Goal: Task Accomplishment & Management: Use online tool/utility

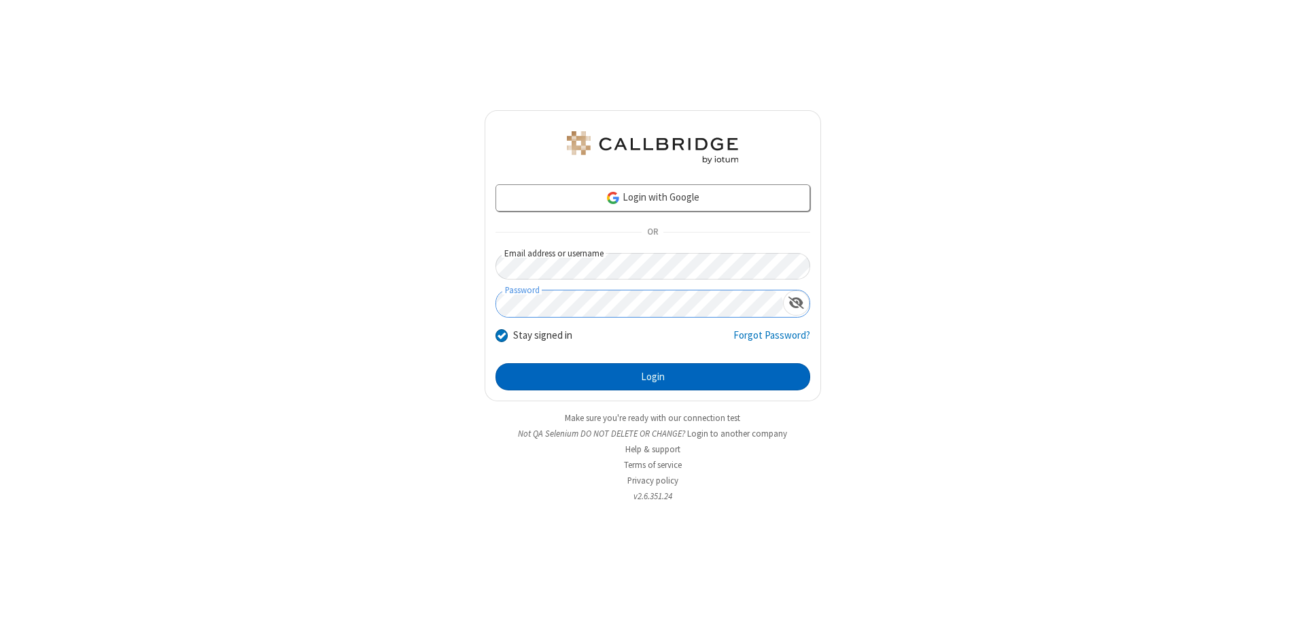
click at [653, 377] on button "Login" at bounding box center [653, 376] width 315 height 27
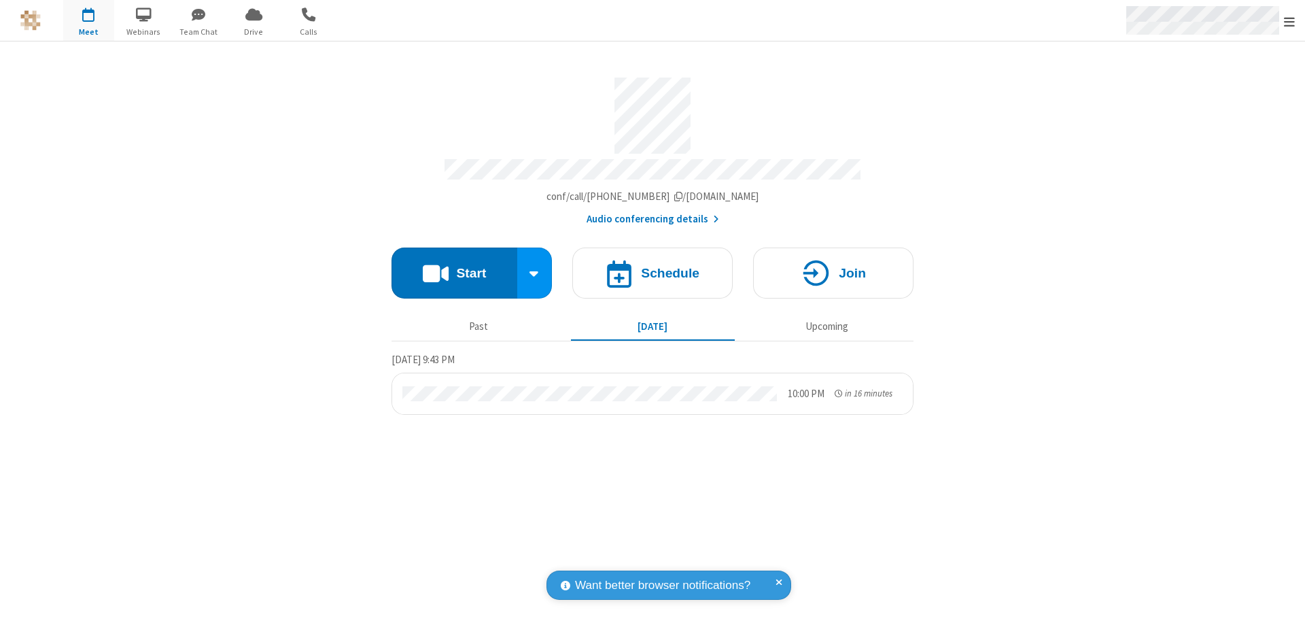
click at [1289, 21] on span "Open menu" at bounding box center [1289, 22] width 11 height 14
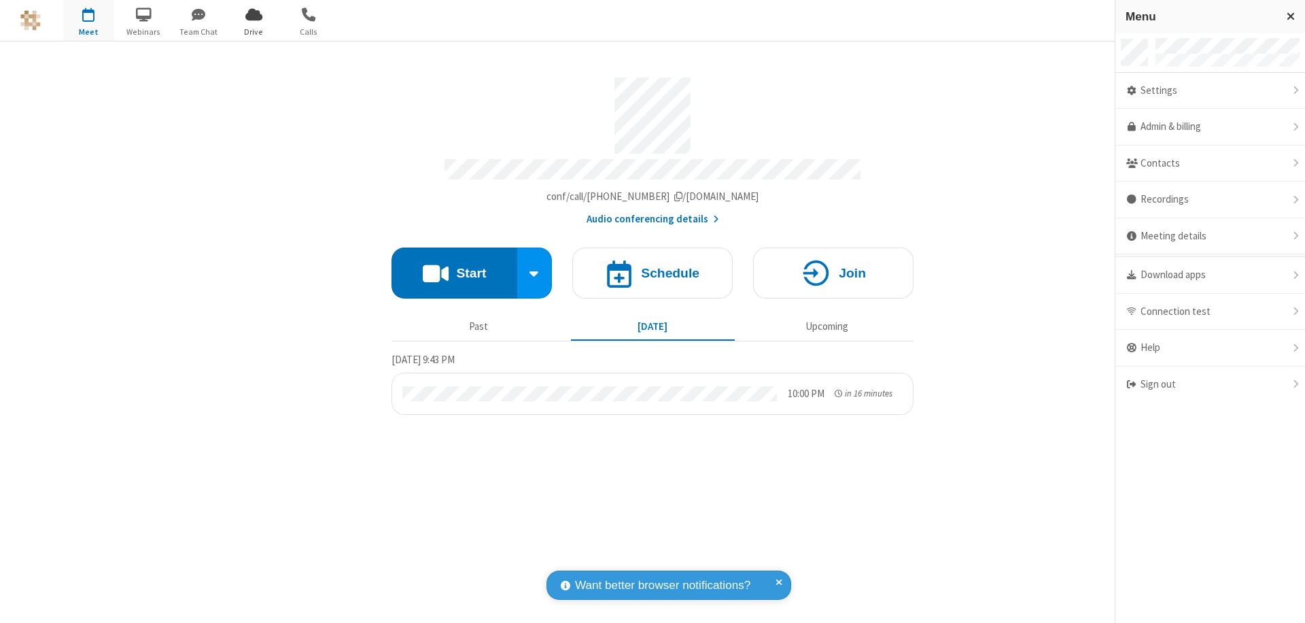
click at [254, 31] on span "Drive" at bounding box center [253, 32] width 51 height 12
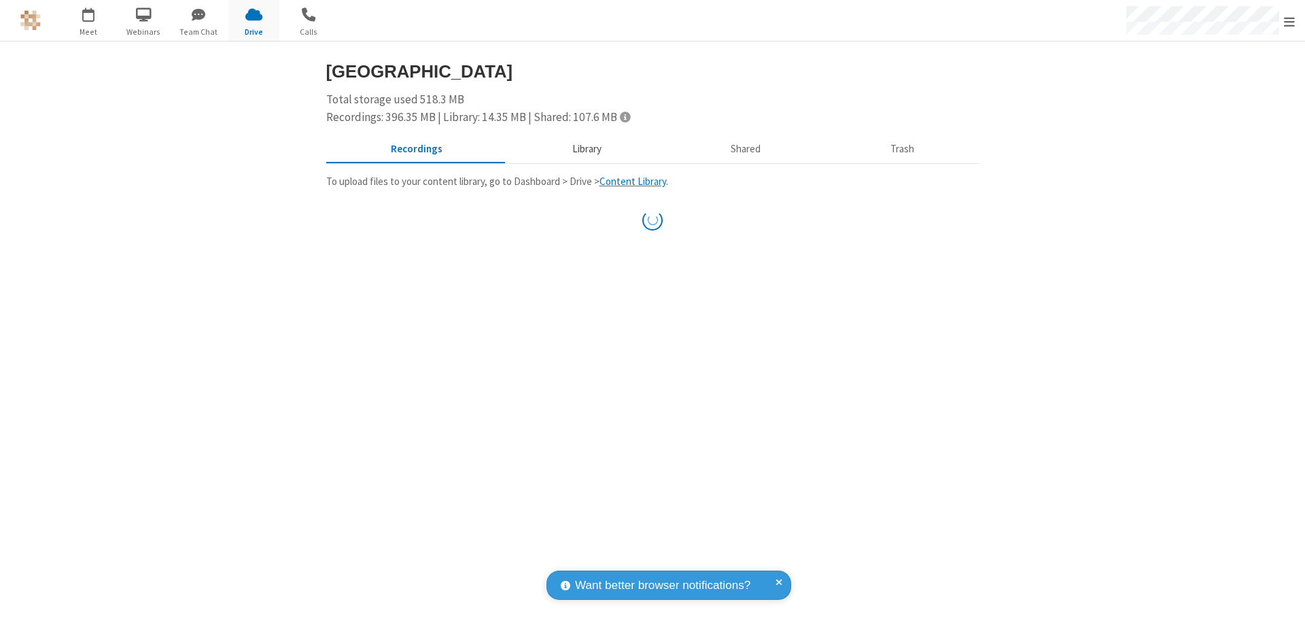
click at [585, 149] on button "Library" at bounding box center [586, 150] width 159 height 26
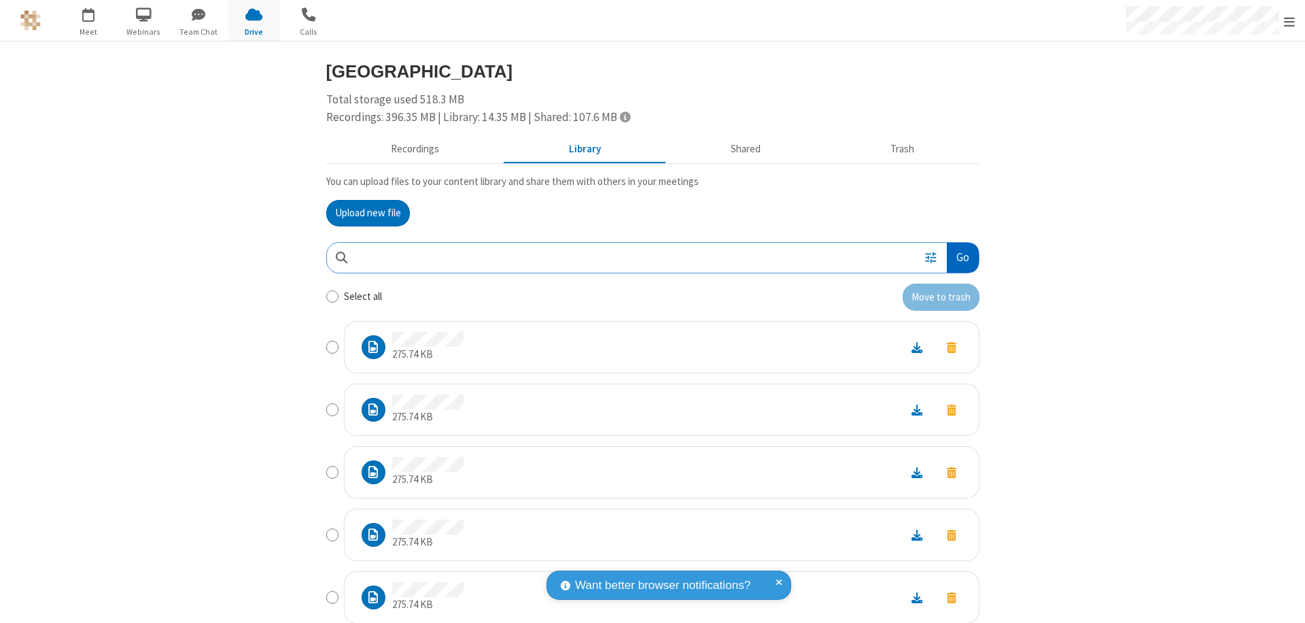
click at [957, 257] on button "Go" at bounding box center [962, 258] width 31 height 31
click at [362, 213] on button "Upload new file" at bounding box center [368, 213] width 84 height 27
